Goal: Information Seeking & Learning: Check status

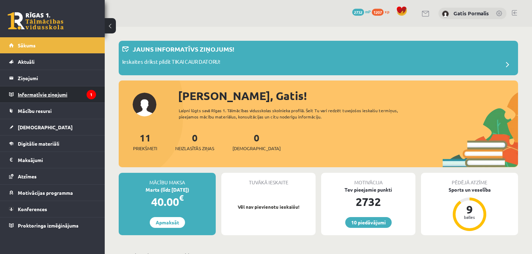
click at [68, 93] on legend "Informatīvie ziņojumi 1" at bounding box center [57, 95] width 78 height 16
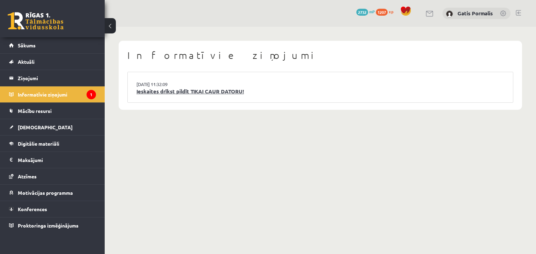
click at [166, 93] on link "Ieskaites drīkst pildīt TIKAI CAUR DATORU!" at bounding box center [320, 92] width 368 height 8
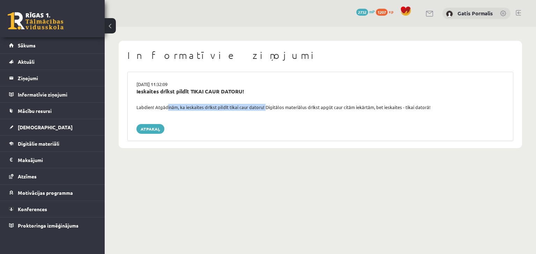
drag, startPoint x: 165, startPoint y: 106, endPoint x: 264, endPoint y: 106, distance: 98.7
click at [264, 106] on div "Labdien! Atgādinām, ka ieskaites drīkst pildīt tikai caur datoru! Digitālos mat…" at bounding box center [320, 107] width 378 height 7
drag, startPoint x: 253, startPoint y: 127, endPoint x: 205, endPoint y: 127, distance: 47.5
click at [252, 127] on div "Atpakaļ" at bounding box center [320, 129] width 368 height 10
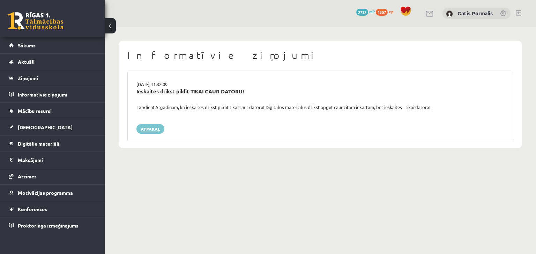
click at [158, 128] on link "Atpakaļ" at bounding box center [150, 129] width 28 height 10
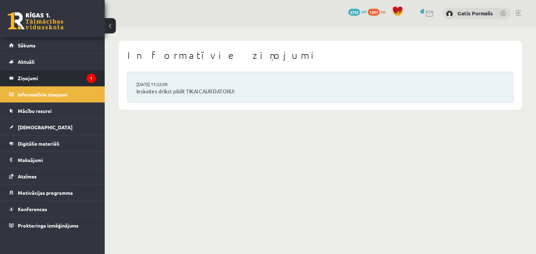
click at [97, 83] on li "Ziņojumi 1" at bounding box center [52, 78] width 105 height 17
click at [79, 81] on legend "Ziņojumi 1" at bounding box center [57, 78] width 78 height 16
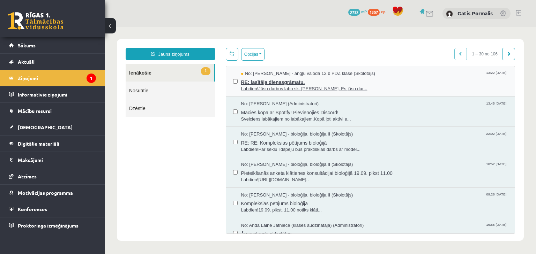
click at [298, 79] on span "RE: lasītāja dienasgrāmatu." at bounding box center [374, 81] width 267 height 9
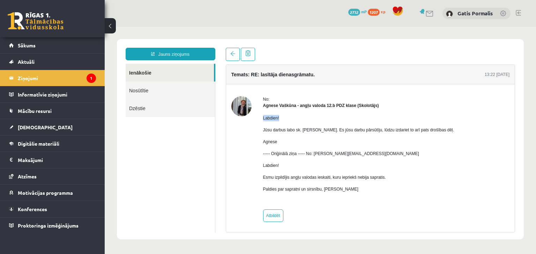
drag, startPoint x: 263, startPoint y: 119, endPoint x: 281, endPoint y: 121, distance: 18.0
click at [281, 120] on p "Labdien!" at bounding box center [358, 118] width 191 height 6
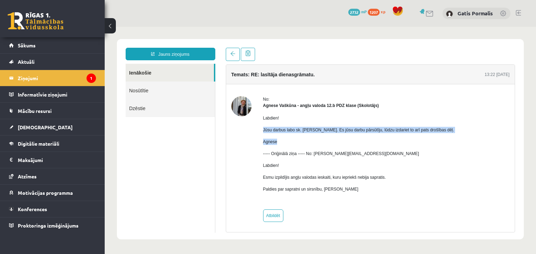
drag, startPoint x: 262, startPoint y: 131, endPoint x: 437, endPoint y: 134, distance: 174.5
click at [437, 134] on div "No: Agnese Vaškūna - angļu valoda 12.b PDZ klase (Skolotājs) Labdien! Jūsu darb…" at bounding box center [370, 159] width 278 height 126
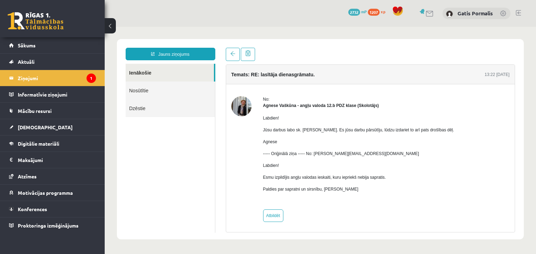
click at [358, 148] on div "Labdien! Jūsu darbus labo sk. Katrīne Laizāne. Es jūsu darbu pārsūtīju, lūdzu i…" at bounding box center [358, 157] width 191 height 96
drag, startPoint x: 300, startPoint y: 130, endPoint x: 328, endPoint y: 130, distance: 27.6
click at [328, 130] on p "Jūsu darbus labo sk. Katrīne Laizāne. Es jūsu darbu pārsūtīju, lūdzu izdariet t…" at bounding box center [358, 130] width 191 height 6
click at [72, 48] on link "Sākums" at bounding box center [52, 45] width 87 height 16
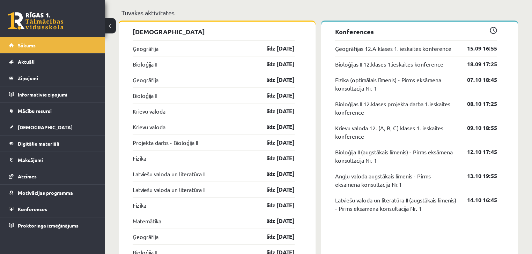
scroll to position [670, 0]
